Goal: Information Seeking & Learning: Learn about a topic

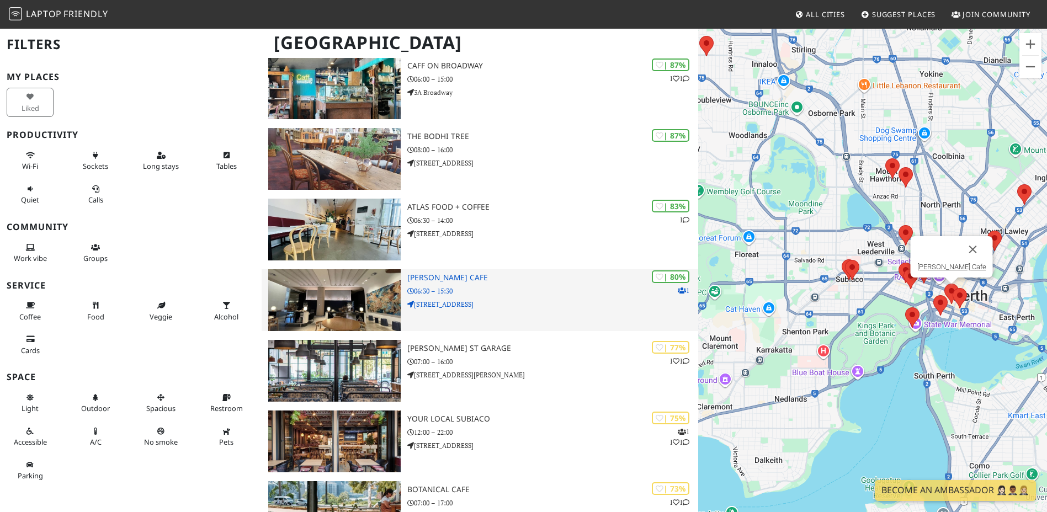
scroll to position [110, 0]
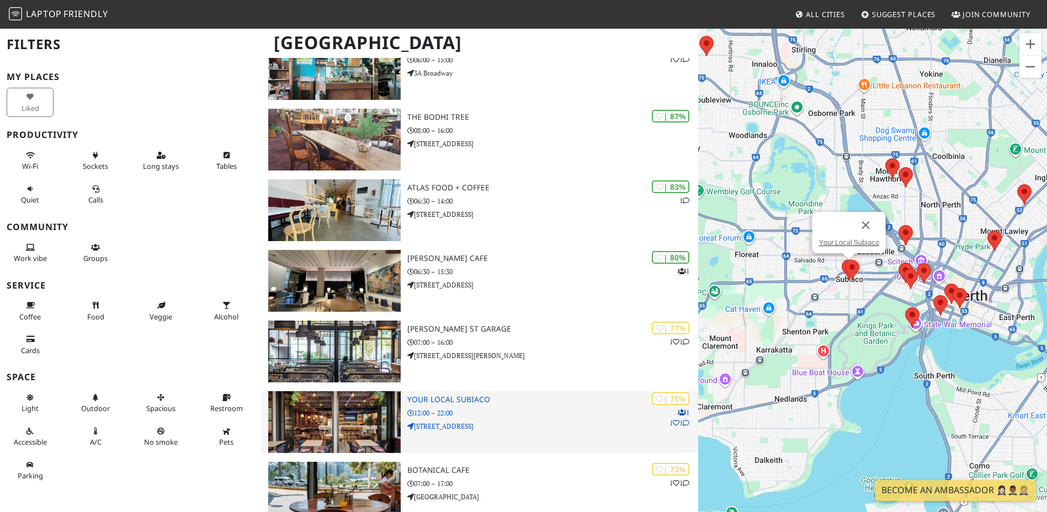
click at [447, 397] on h3 "Your Local Subiaco" at bounding box center [552, 399] width 291 height 9
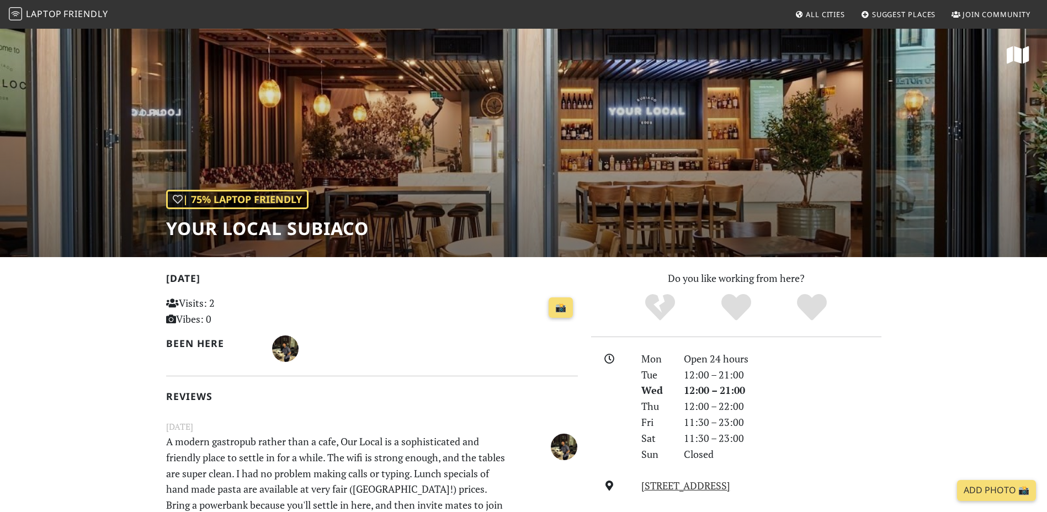
scroll to position [110, 0]
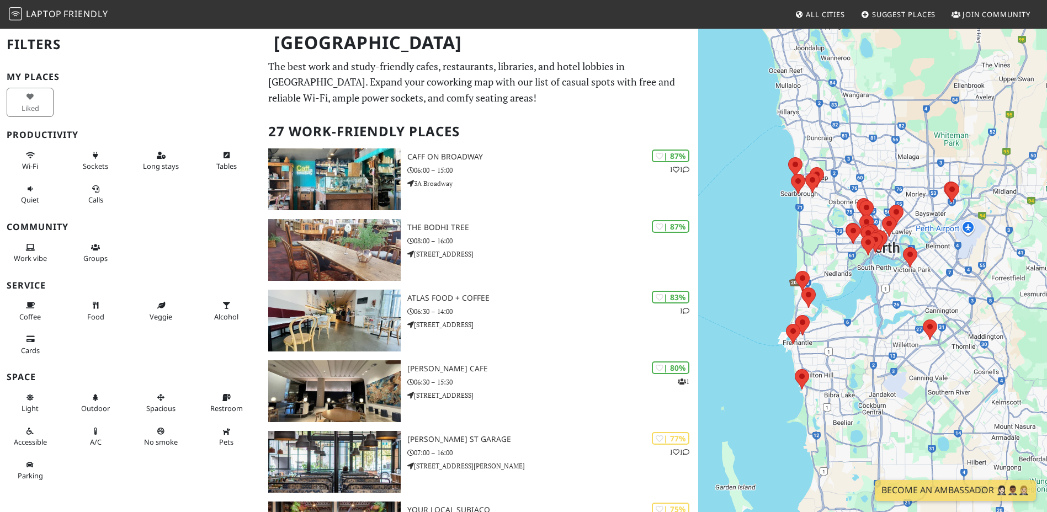
scroll to position [70, 0]
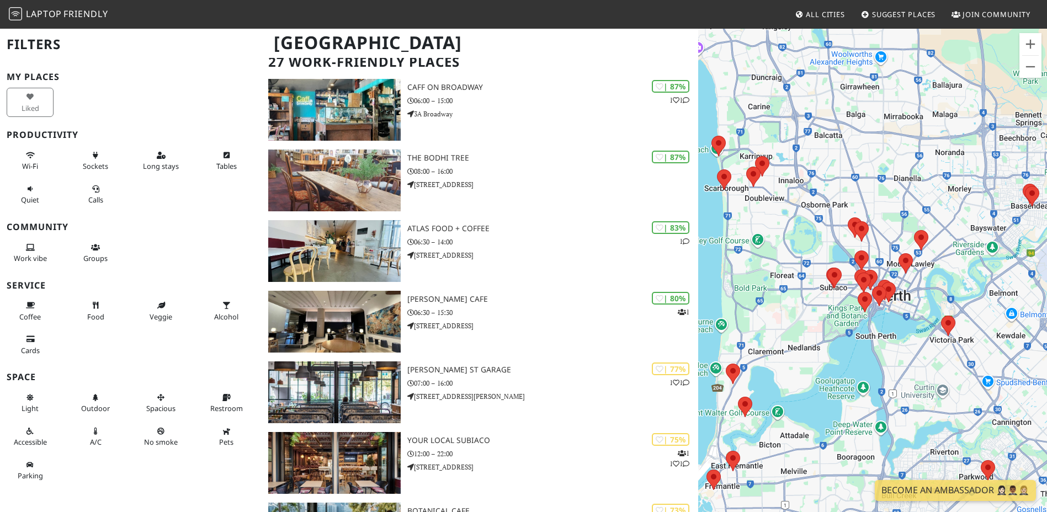
drag, startPoint x: 768, startPoint y: 257, endPoint x: 795, endPoint y: 245, distance: 29.4
click at [794, 245] on div "To navigate, press the arrow keys." at bounding box center [872, 284] width 349 height 512
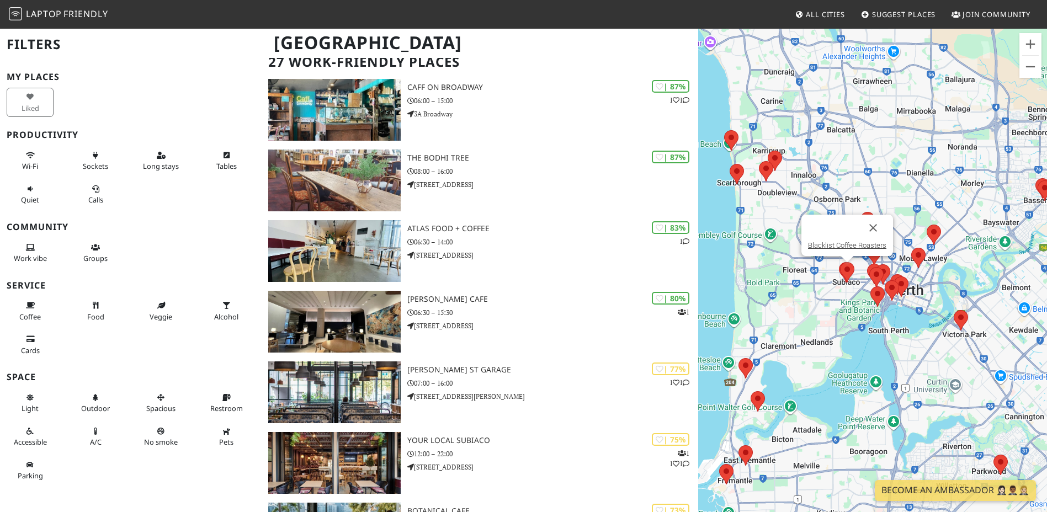
click at [846, 267] on img at bounding box center [847, 272] width 14 height 20
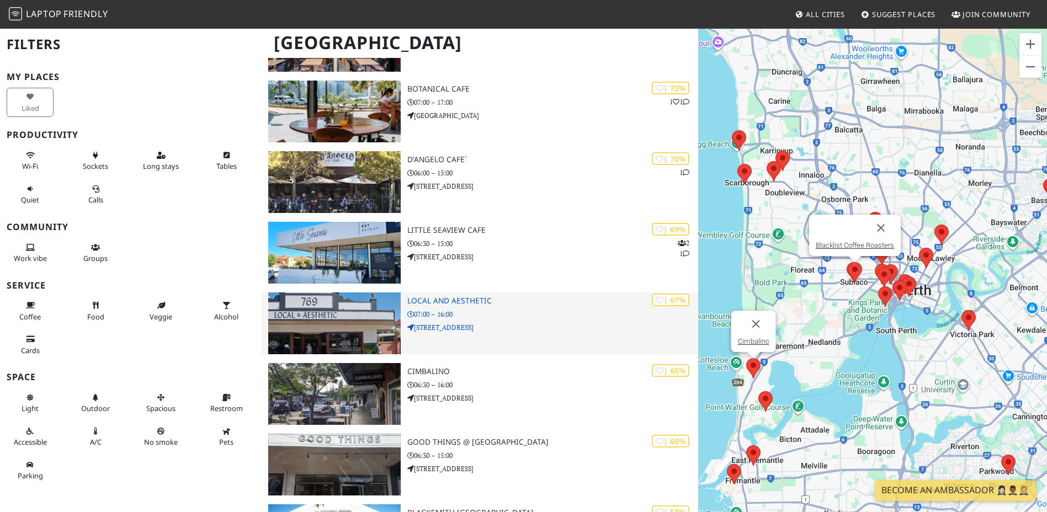
scroll to position [566, 0]
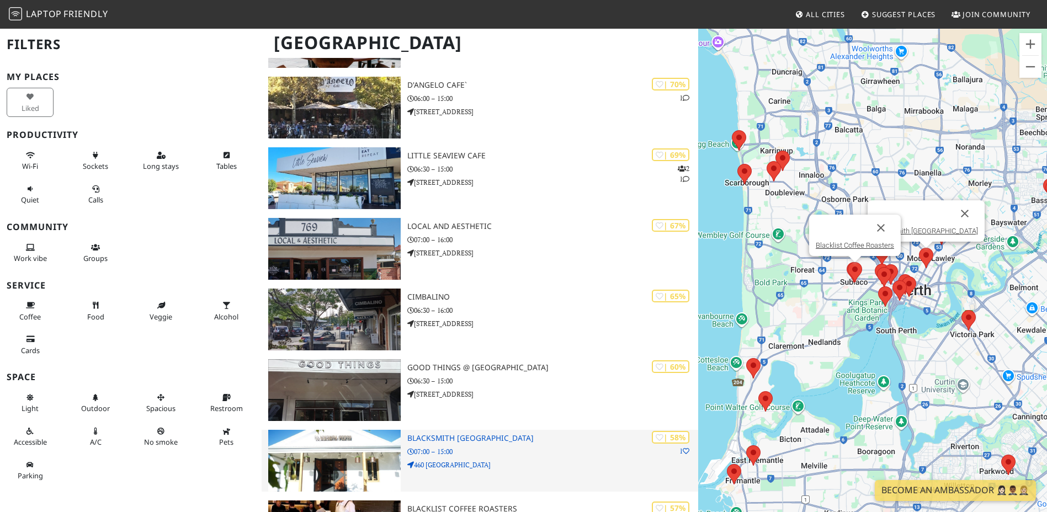
click at [491, 444] on div "| 58% 1 Blacksmith Perth 07:00 – 15:00 460 Beaufort St" at bounding box center [552, 461] width 291 height 62
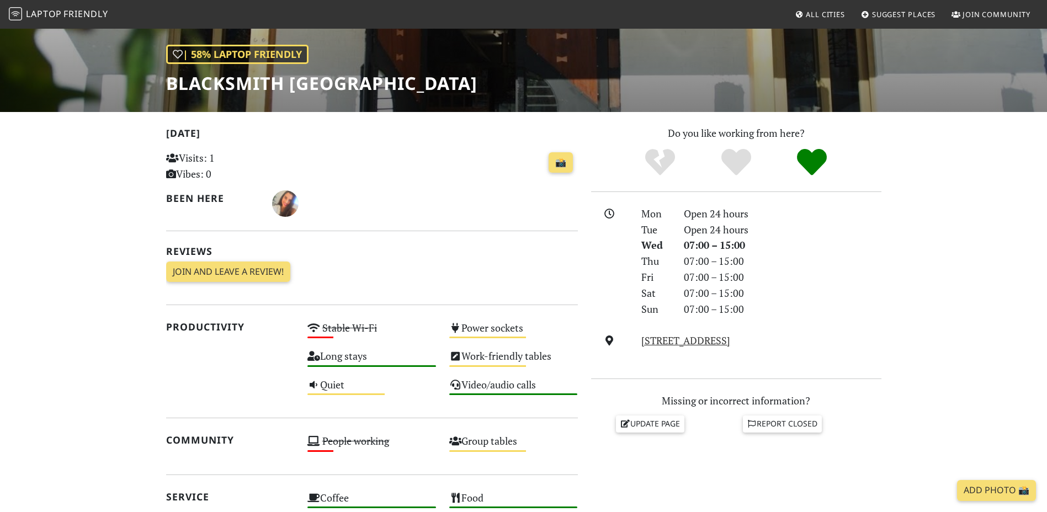
scroll to position [276, 0]
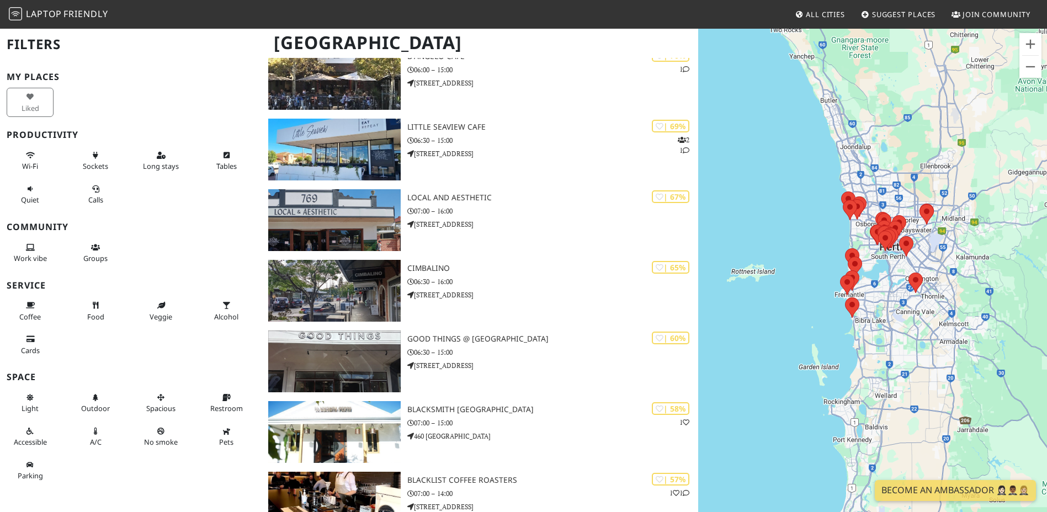
scroll to position [621, 0]
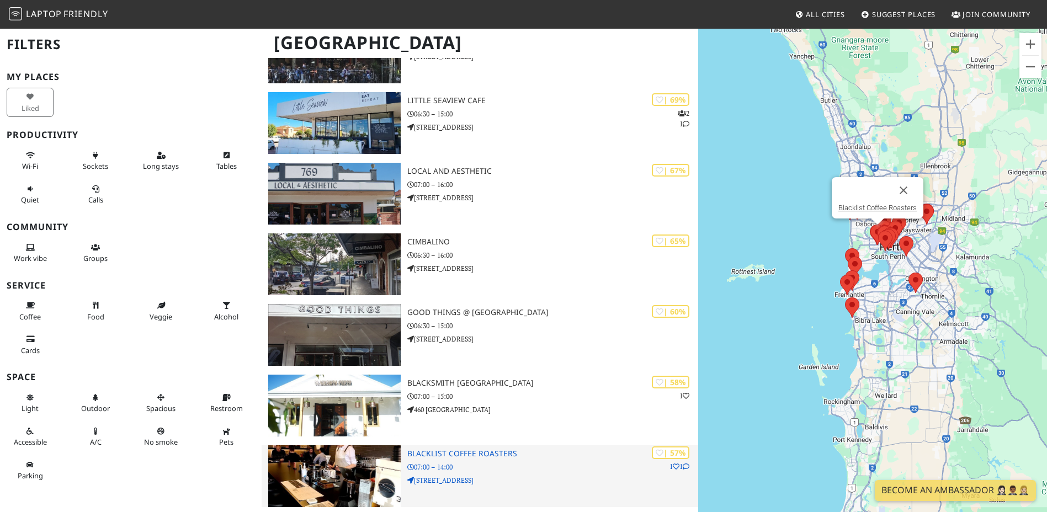
click at [457, 454] on h3 "Blacklist Coffee Roasters" at bounding box center [552, 453] width 291 height 9
